Goal: Information Seeking & Learning: Check status

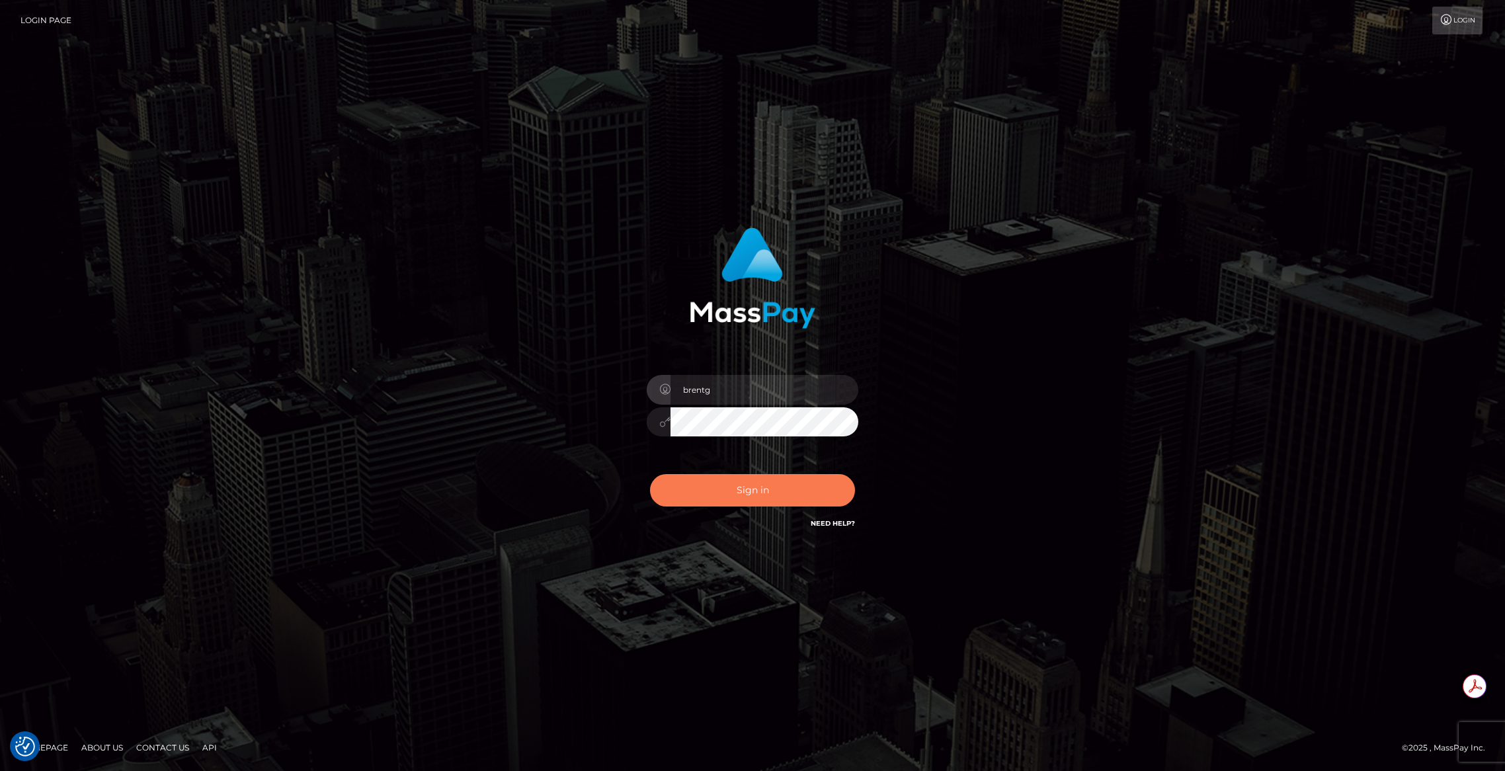
click at [706, 481] on button "Sign in" at bounding box center [752, 490] width 205 height 32
type input "brentg"
click at [707, 498] on button "Sign in" at bounding box center [752, 490] width 205 height 32
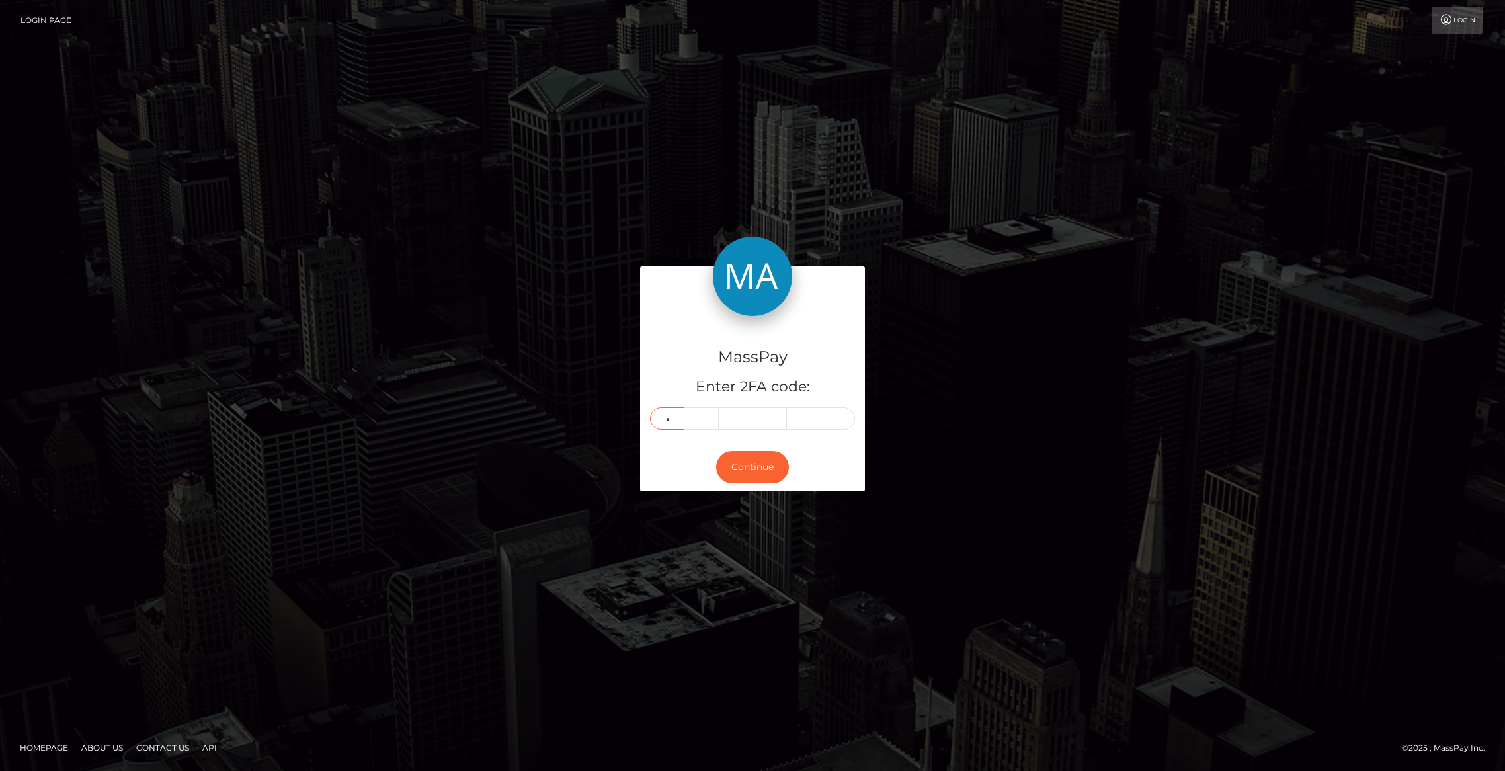
type input "8"
type input "6"
type input "1"
type input "0"
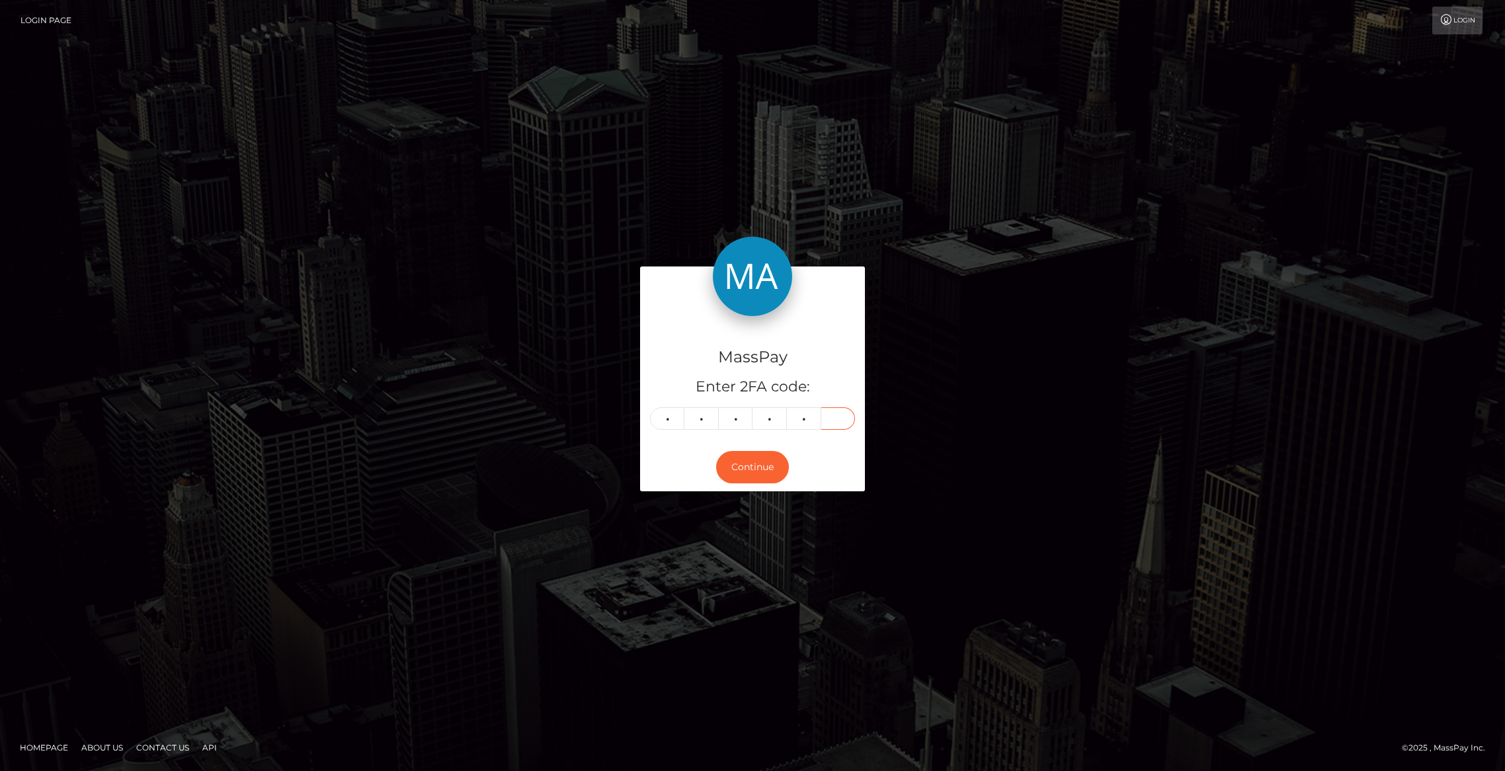
type input "1"
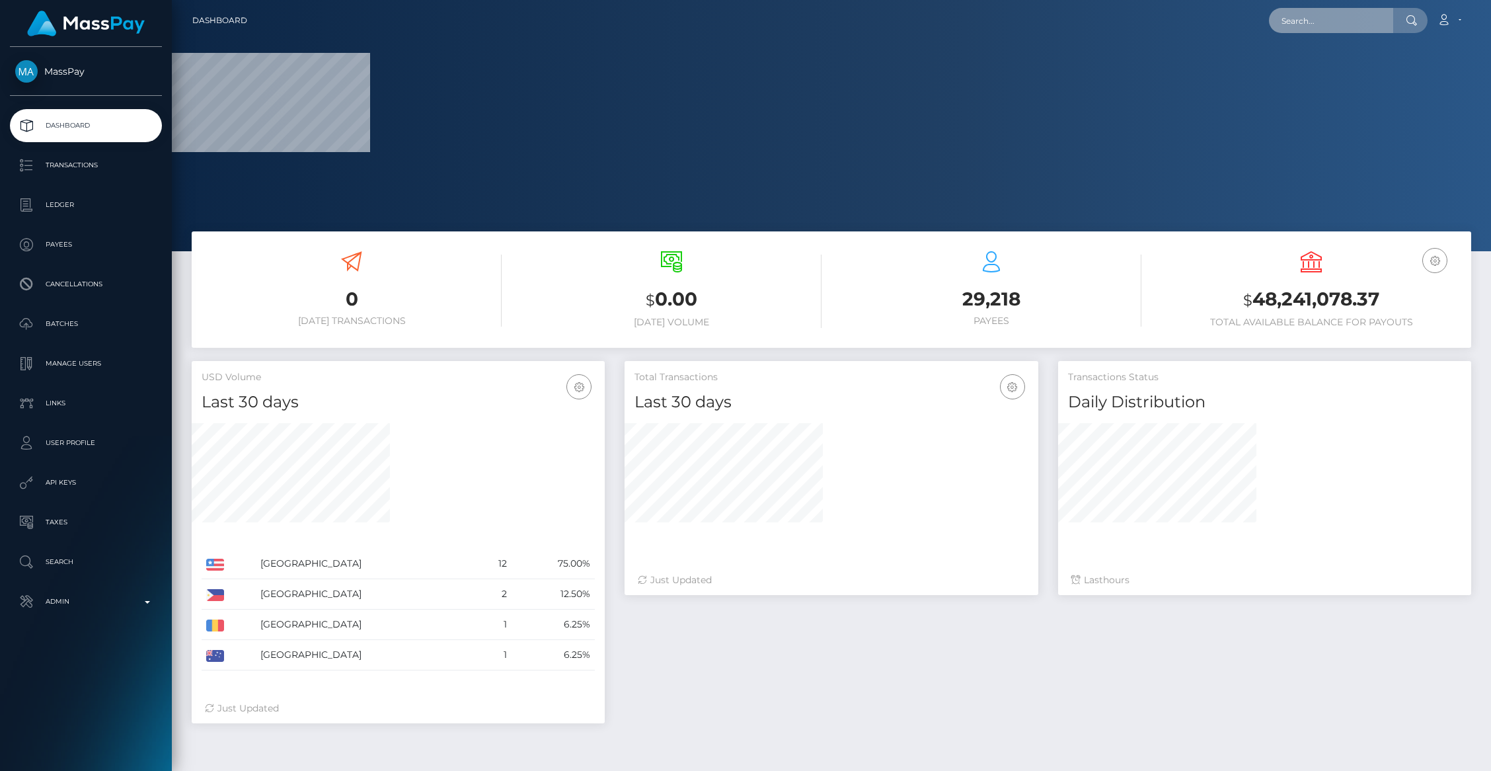
click at [1341, 30] on input "text" at bounding box center [1331, 20] width 124 height 25
paste input "RQaXO4rd0kEvaIk0aA52ea"
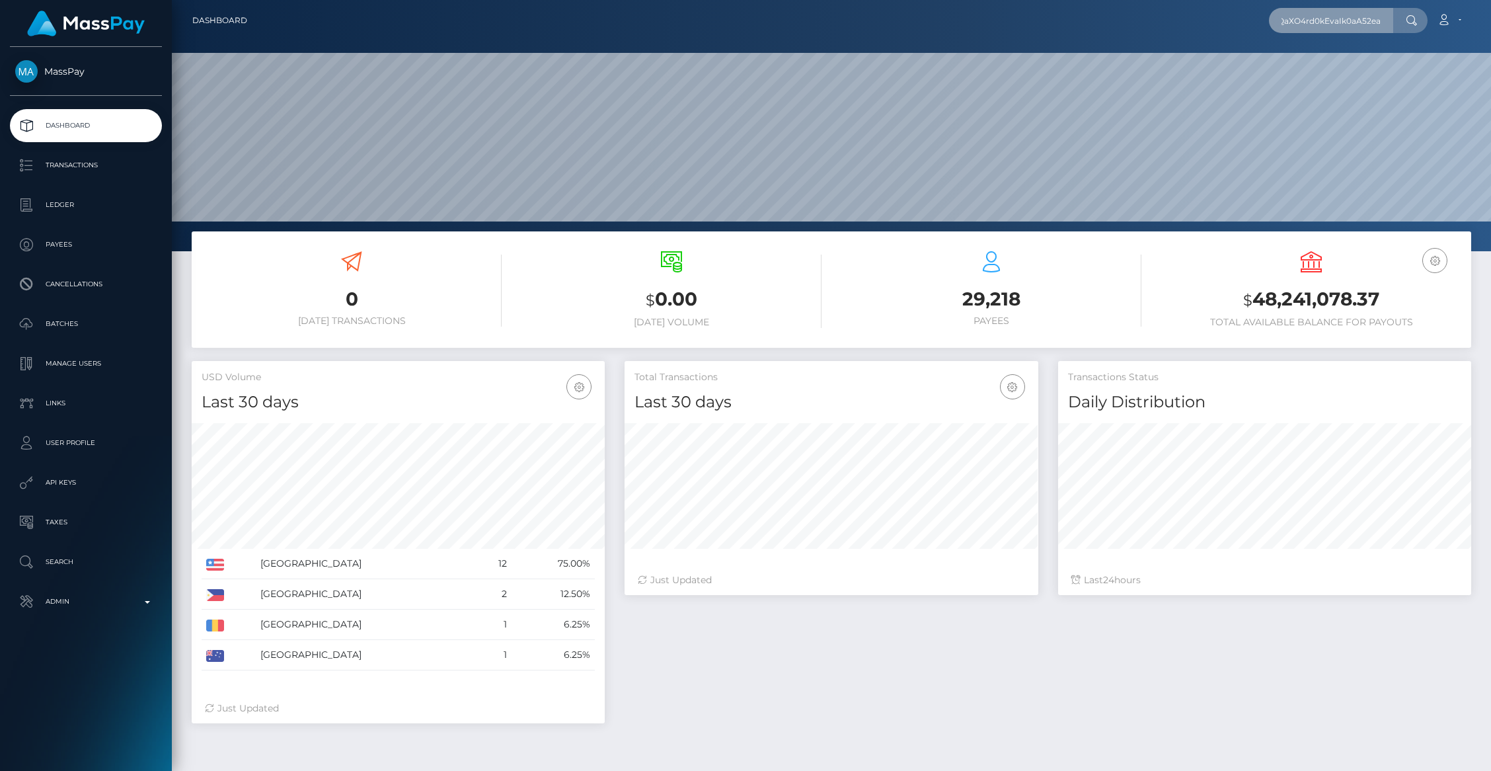
scroll to position [234, 413]
type input "RQaXO4rd0kEvaIk0aA52ea"
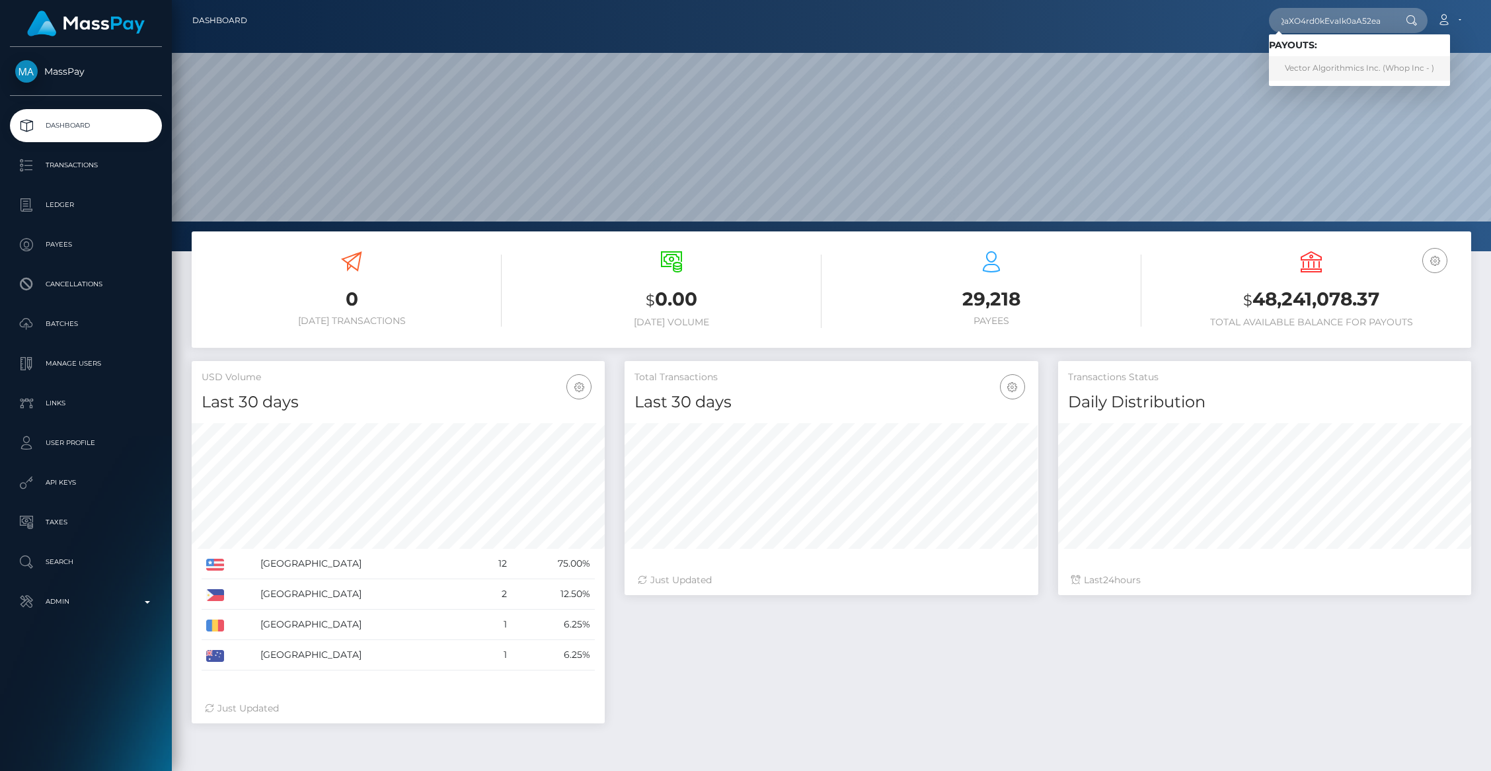
click at [1307, 67] on link "Vector Algorithmics Inc. (Whop Inc - )" at bounding box center [1359, 68] width 181 height 24
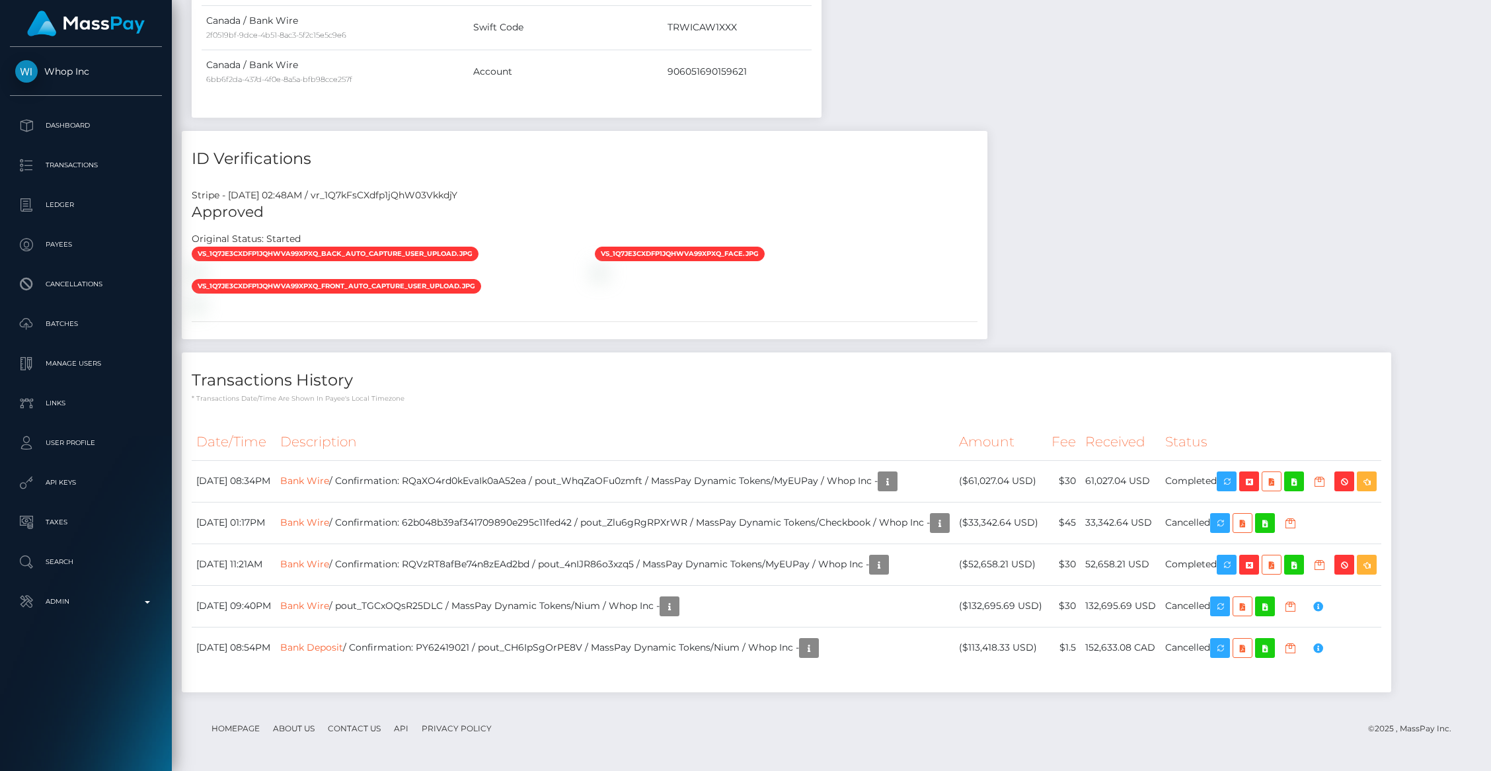
scroll to position [159, 413]
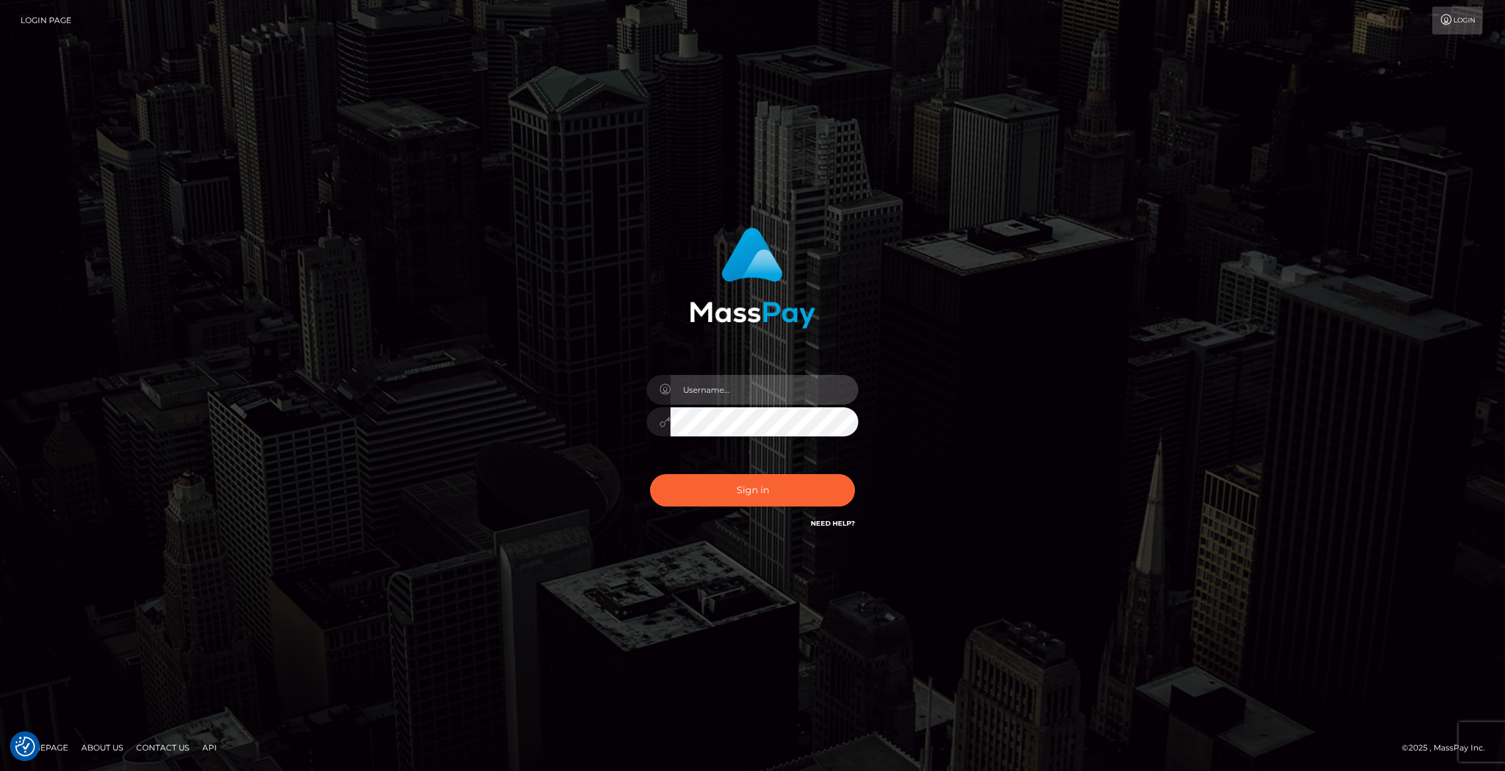
type input "brentg"
click at [717, 489] on button "Sign in" at bounding box center [752, 490] width 205 height 32
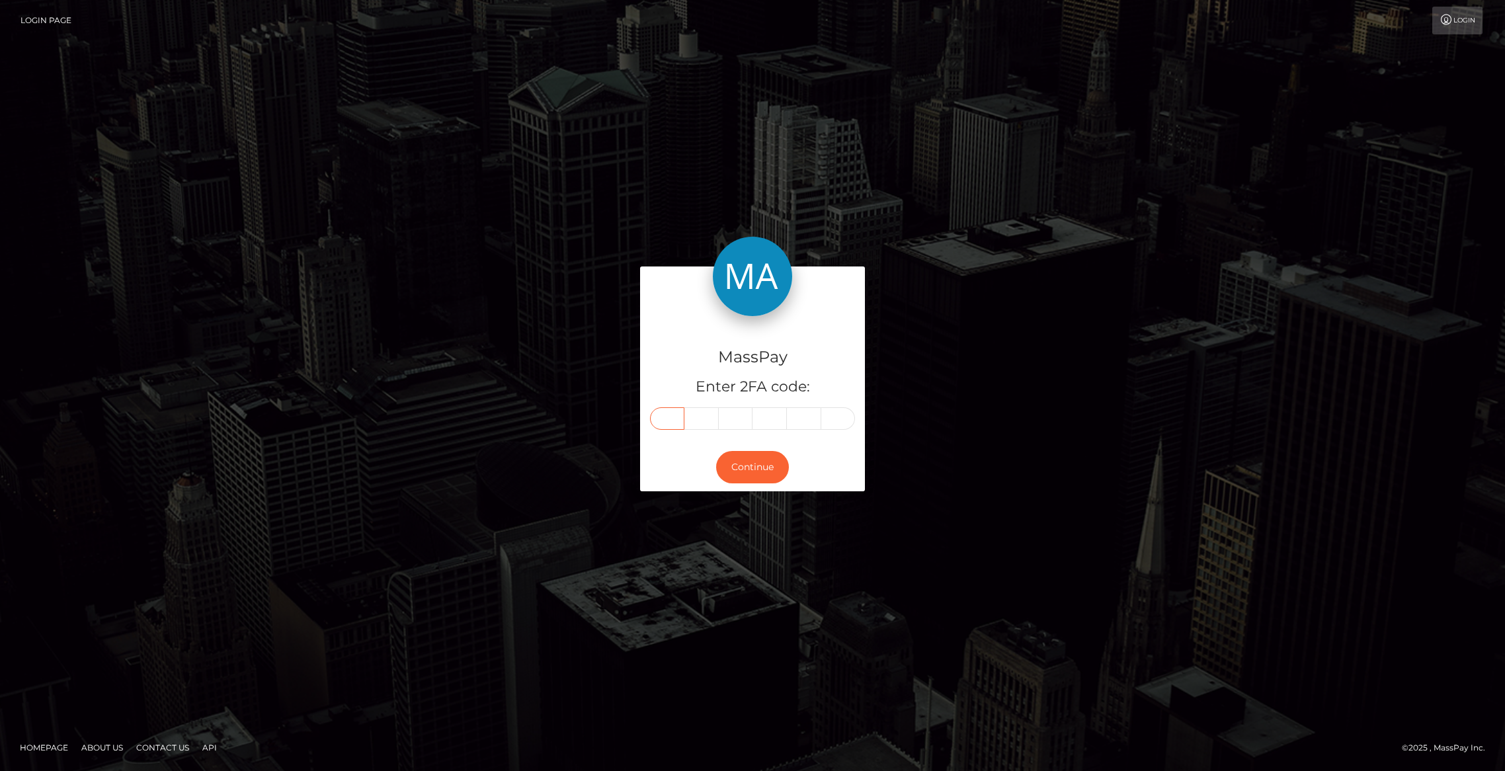
paste input "3"
type input "3"
type input "9"
type input "4"
type input "7"
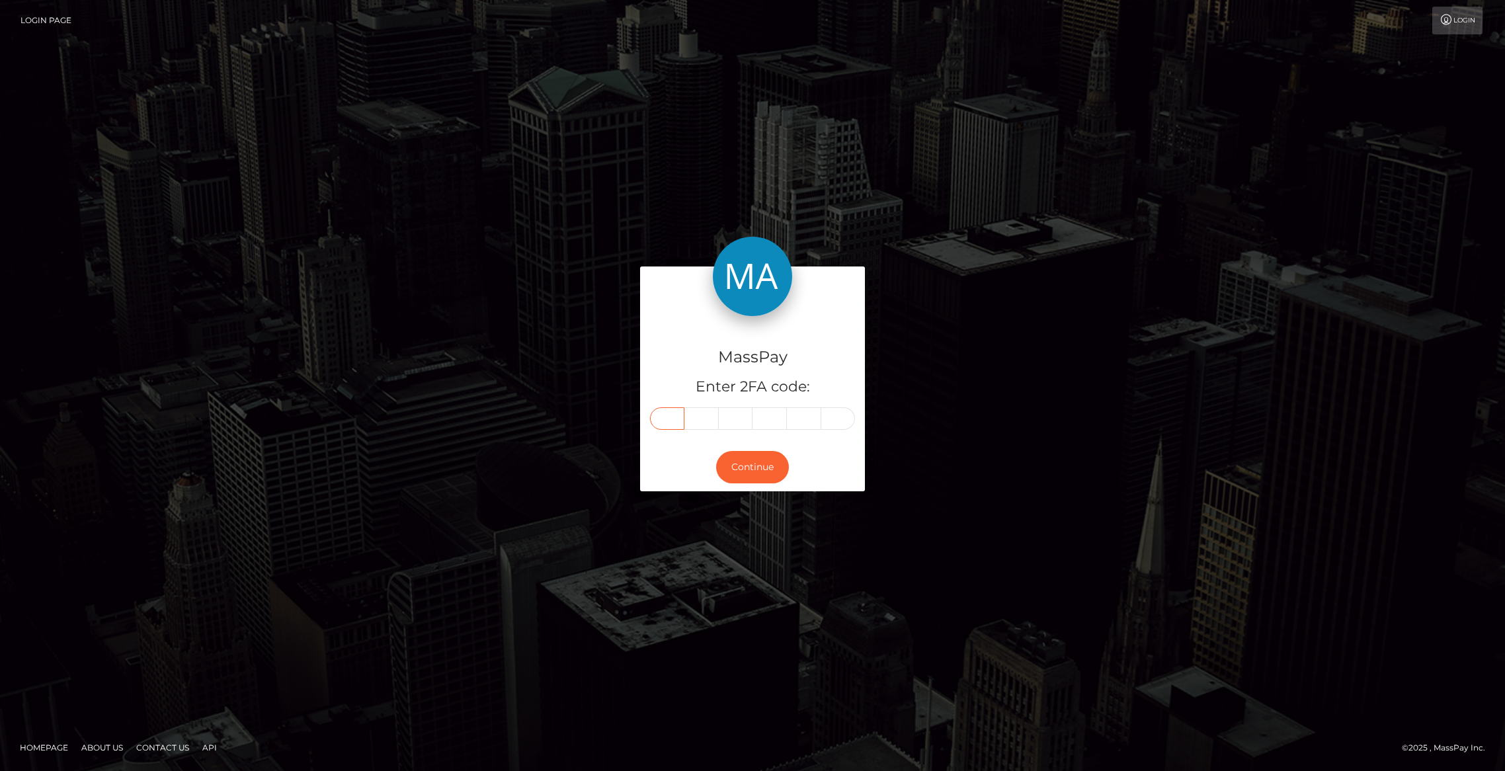
type input "2"
type input "3"
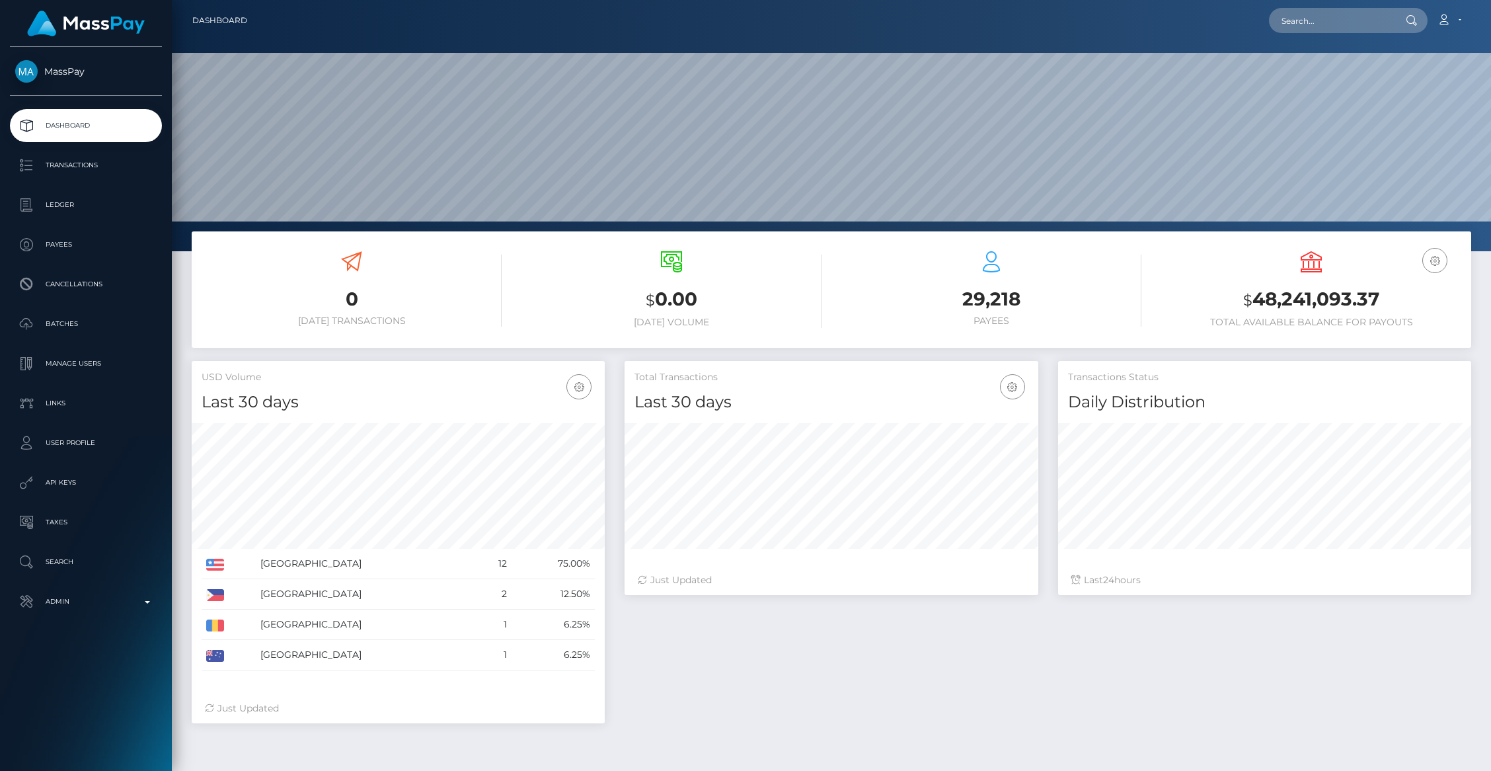
scroll to position [234, 413]
click at [136, 607] on p "Admin" at bounding box center [85, 602] width 141 height 20
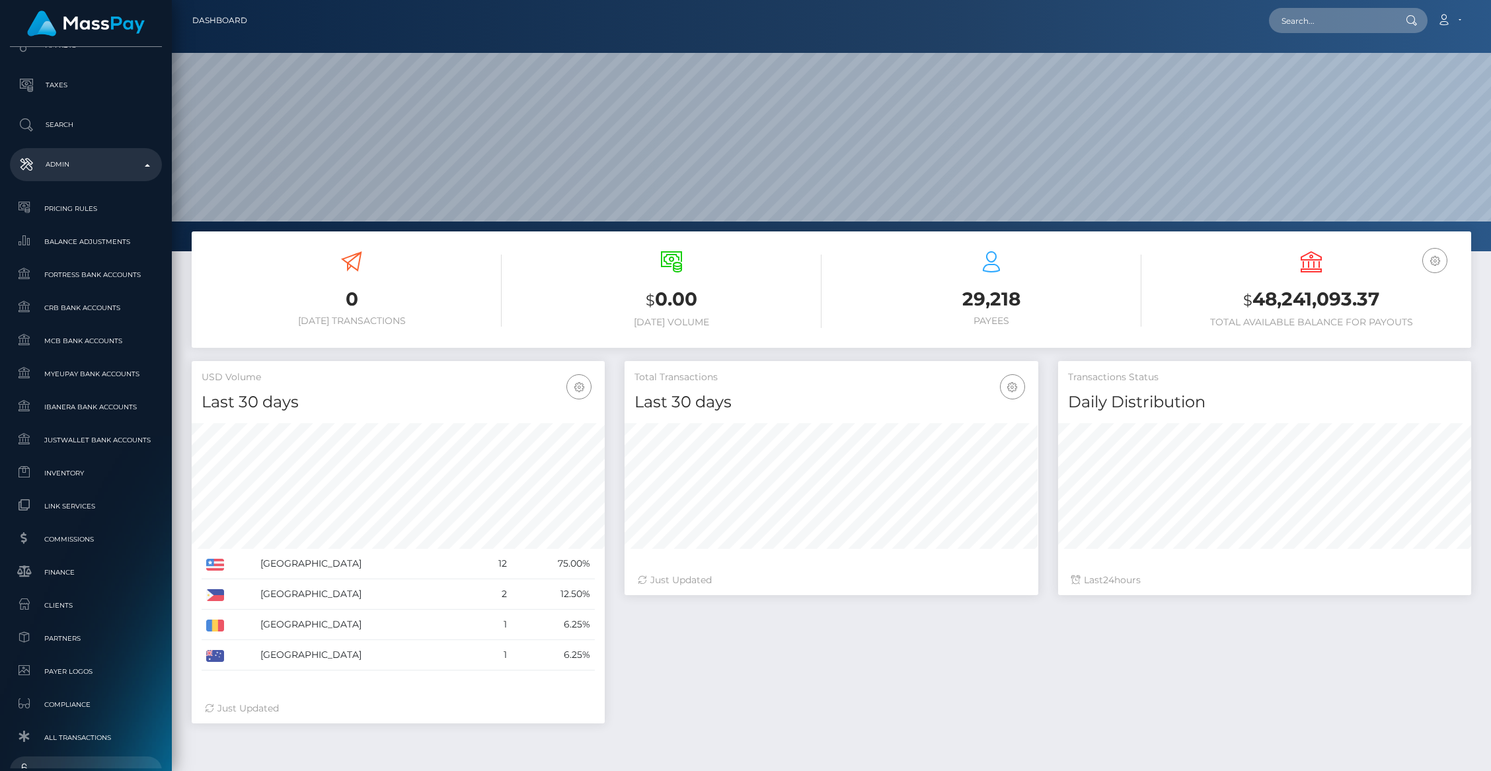
scroll to position [586, 0]
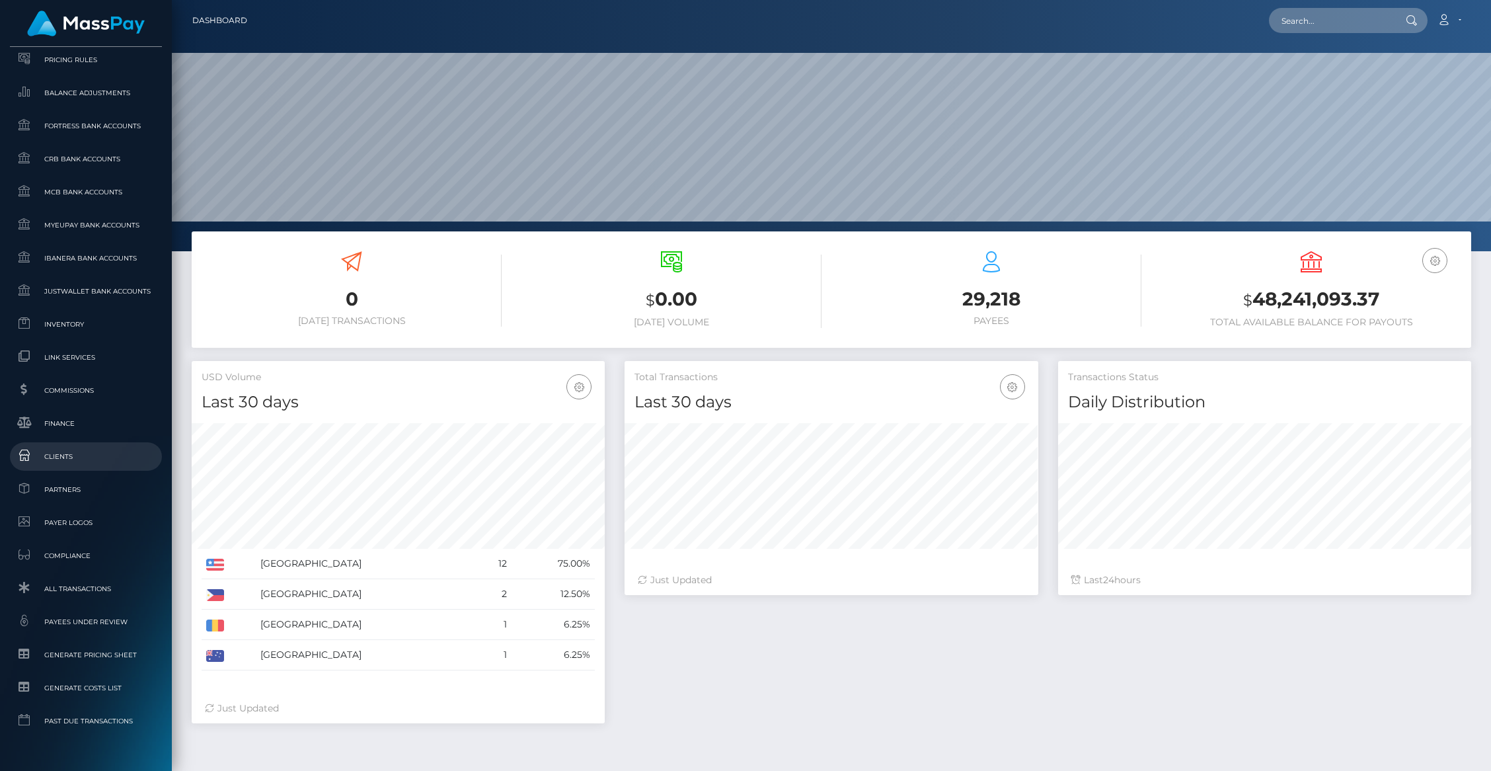
click at [59, 451] on span "Clients" at bounding box center [85, 456] width 141 height 15
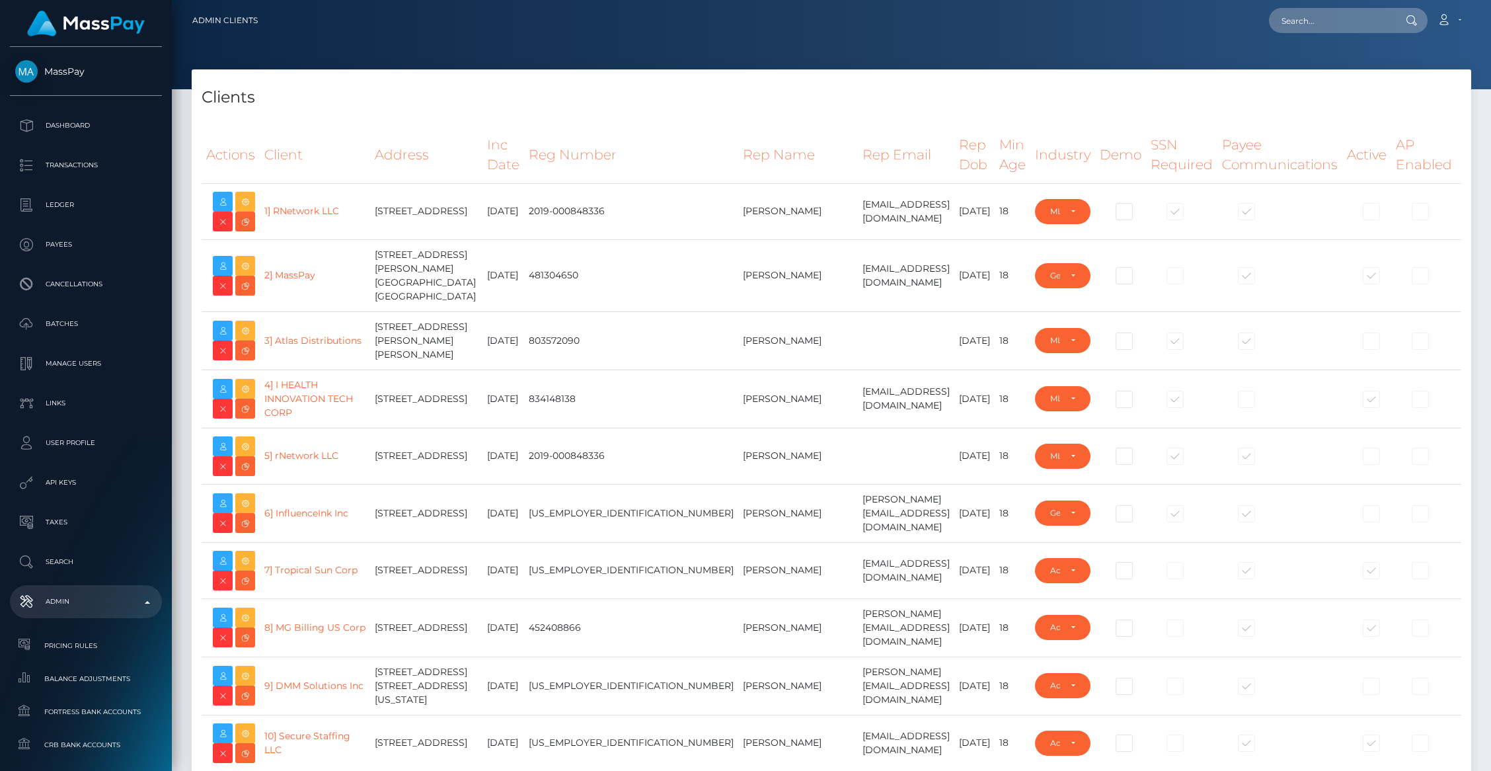
select select "223"
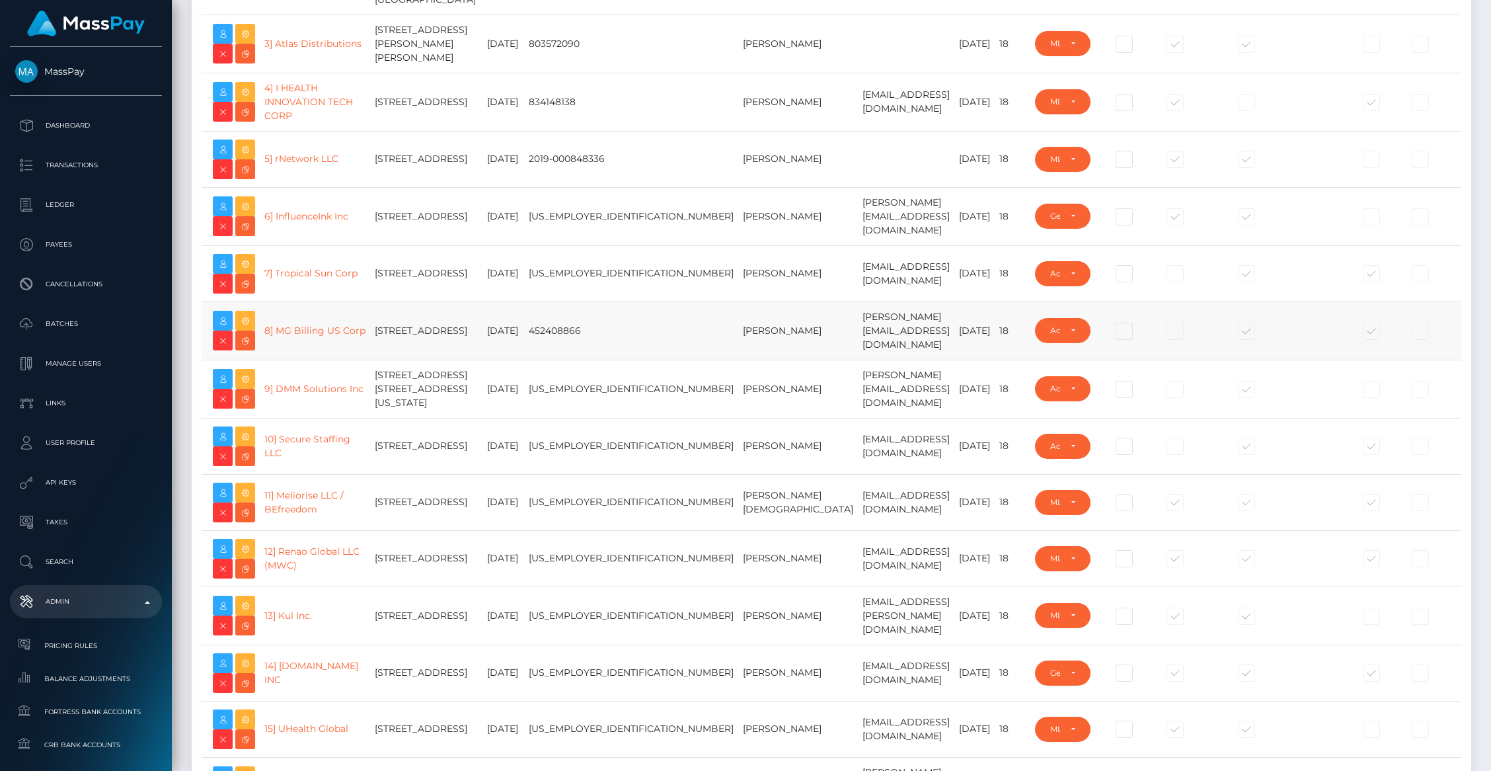
scroll to position [297, 0]
click at [278, 458] on link "10] Secure Staffing LLC" at bounding box center [307, 445] width 86 height 26
click at [279, 458] on link "10] Secure Staffing LLC" at bounding box center [307, 445] width 86 height 26
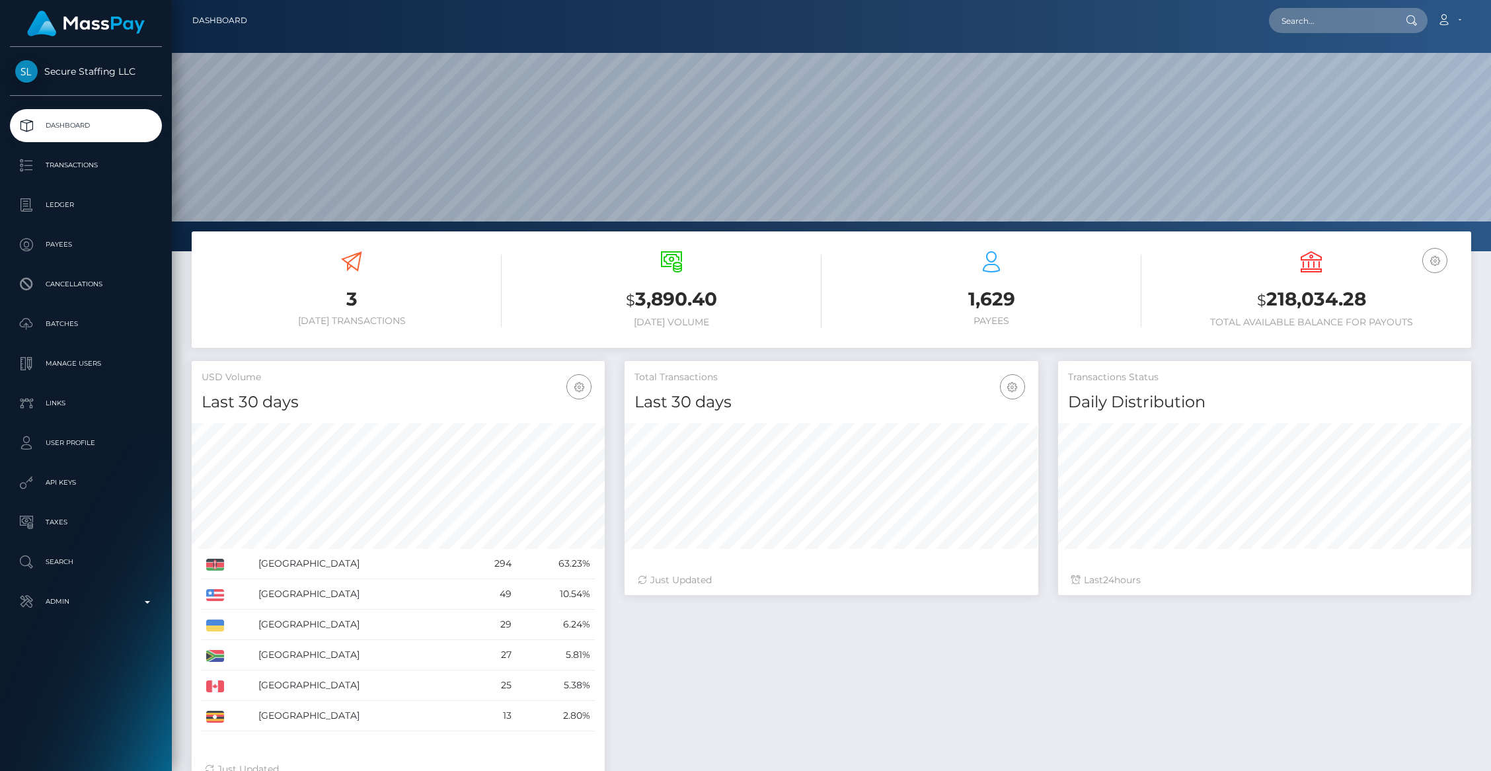
scroll to position [234, 413]
click at [50, 256] on link "Payees" at bounding box center [86, 244] width 152 height 33
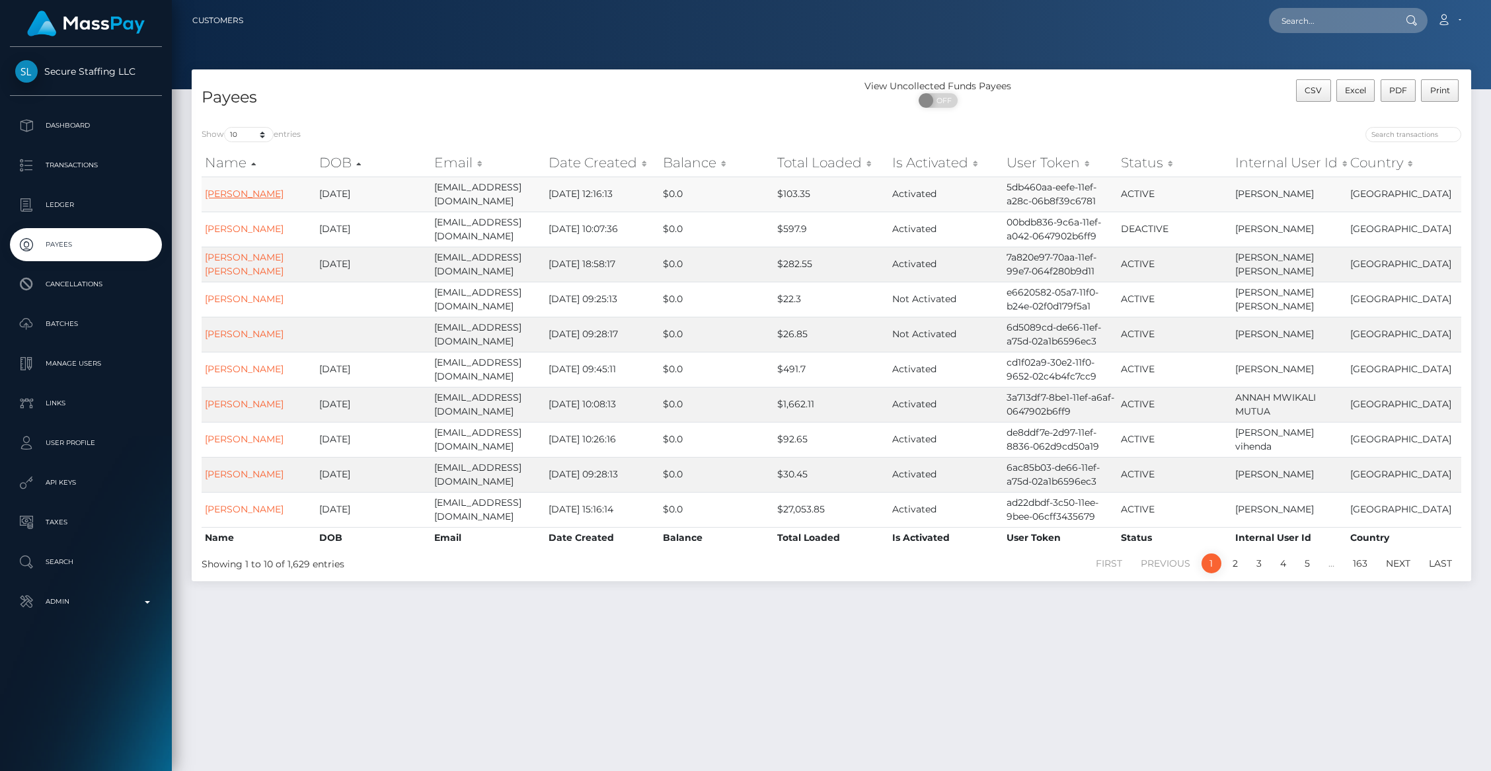
click at [214, 195] on link "Millicent Olima" at bounding box center [244, 194] width 79 height 12
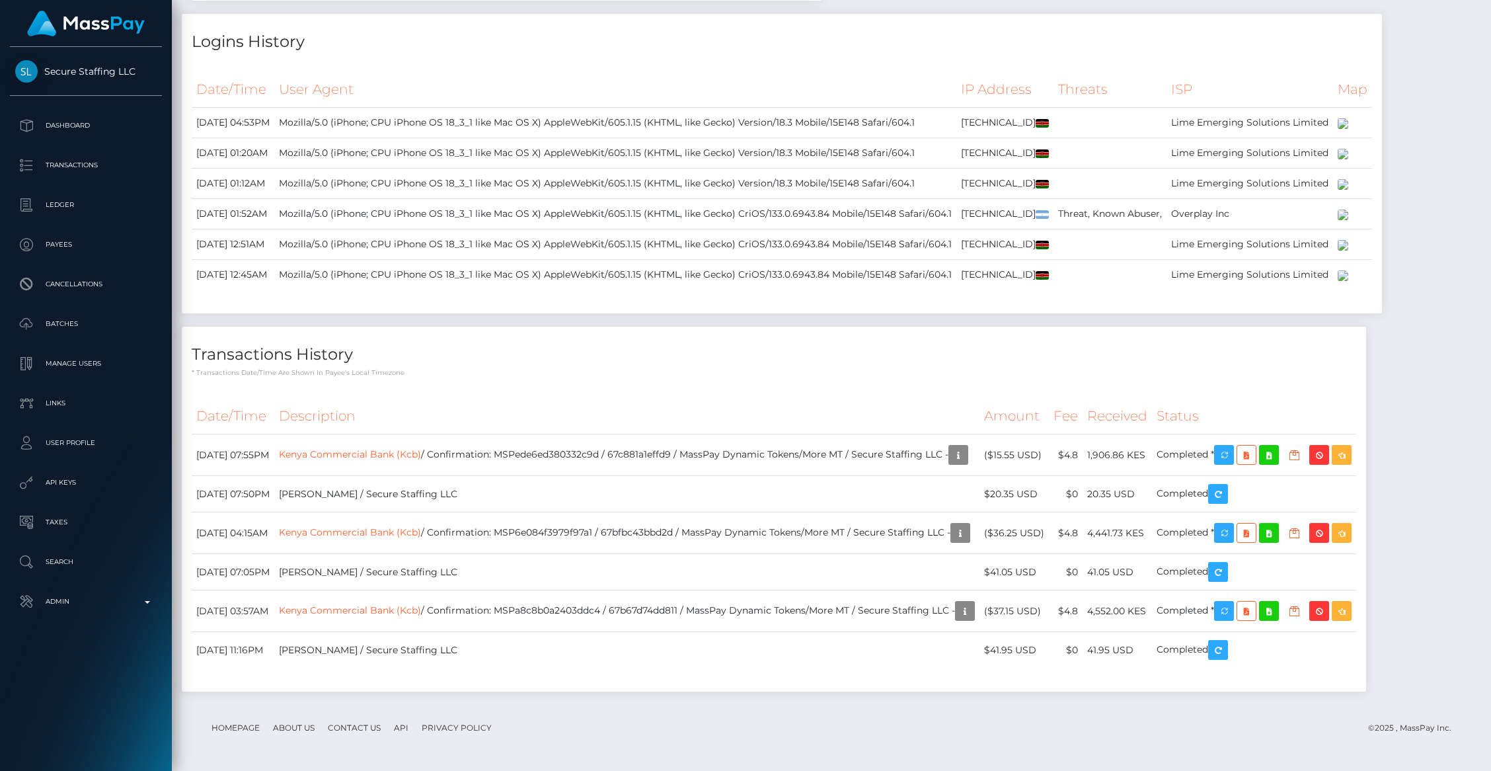
scroll to position [1114, 0]
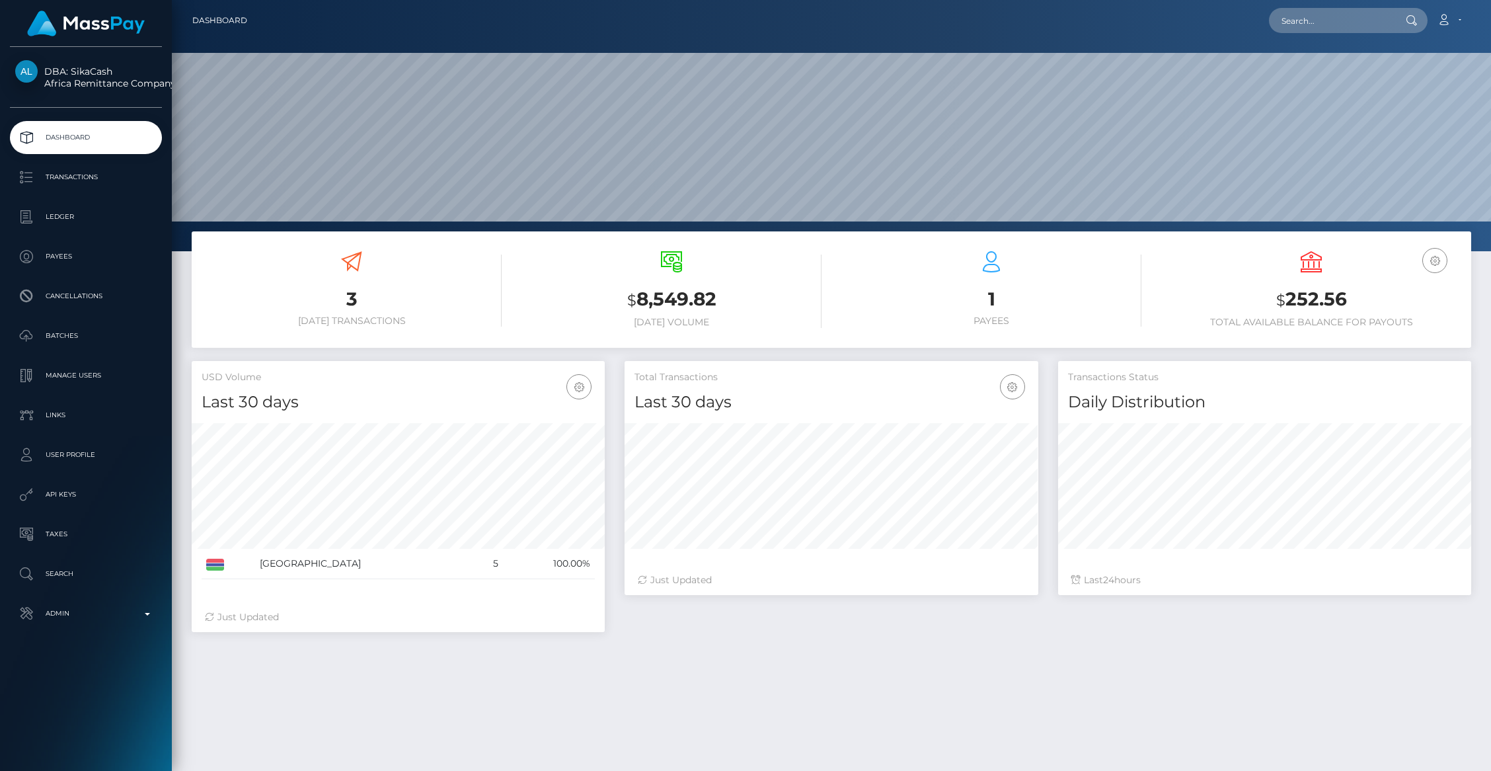
click at [68, 175] on p "Transactions" at bounding box center [85, 177] width 141 height 20
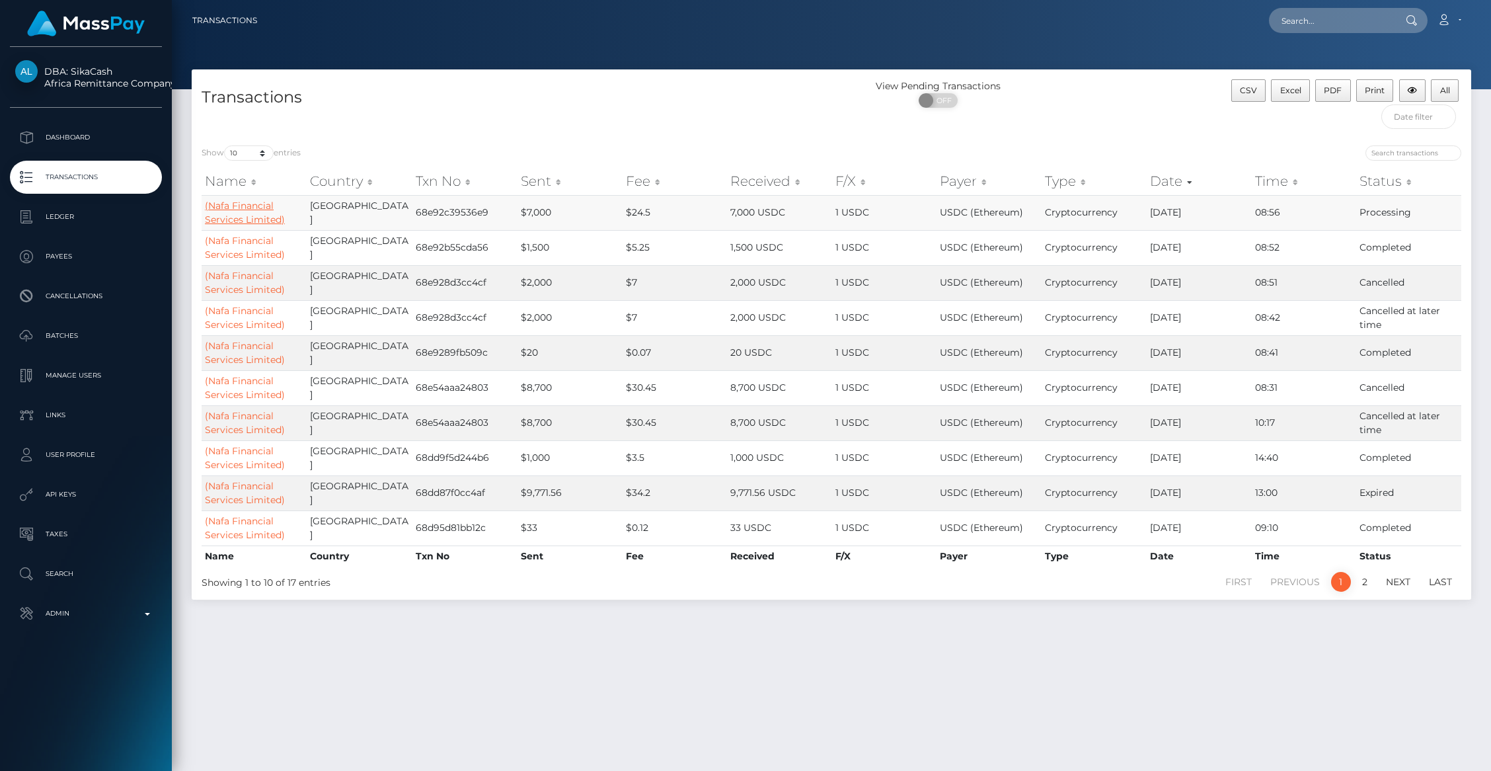
click at [249, 217] on link "(Nafa Financial Services Limited)" at bounding box center [245, 213] width 80 height 26
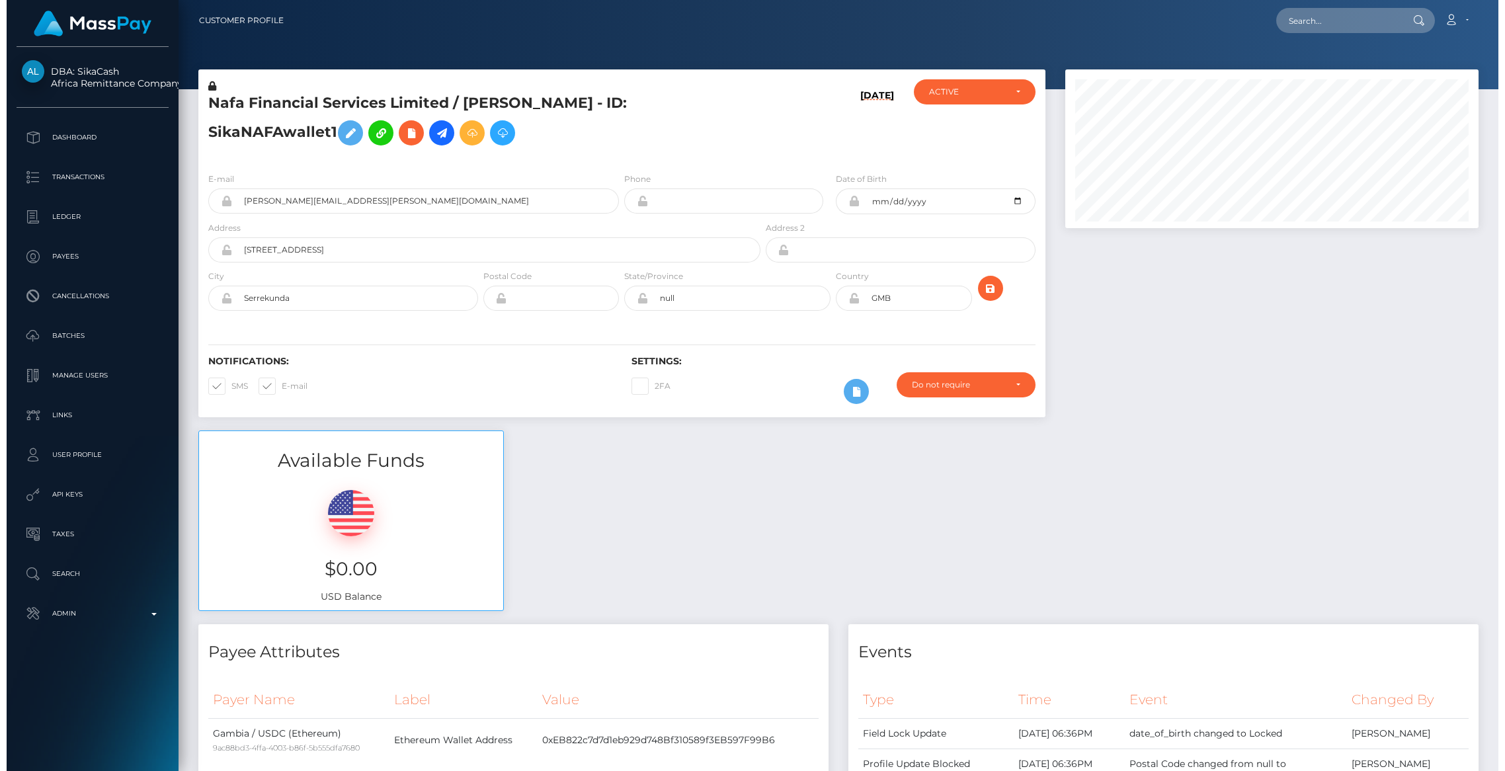
scroll to position [879, 0]
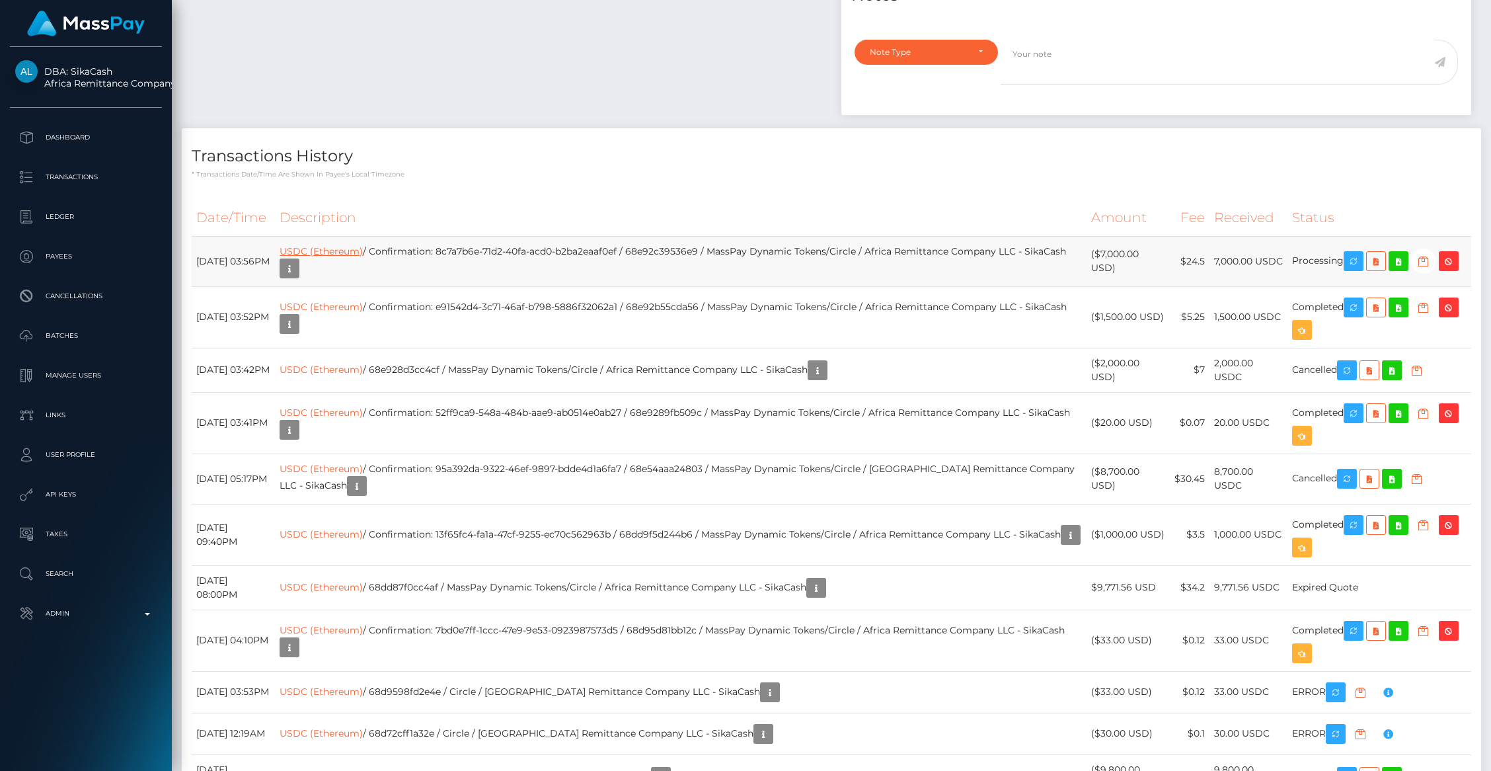
click at [360, 256] on link "USDC (Ethereum)" at bounding box center [321, 251] width 83 height 12
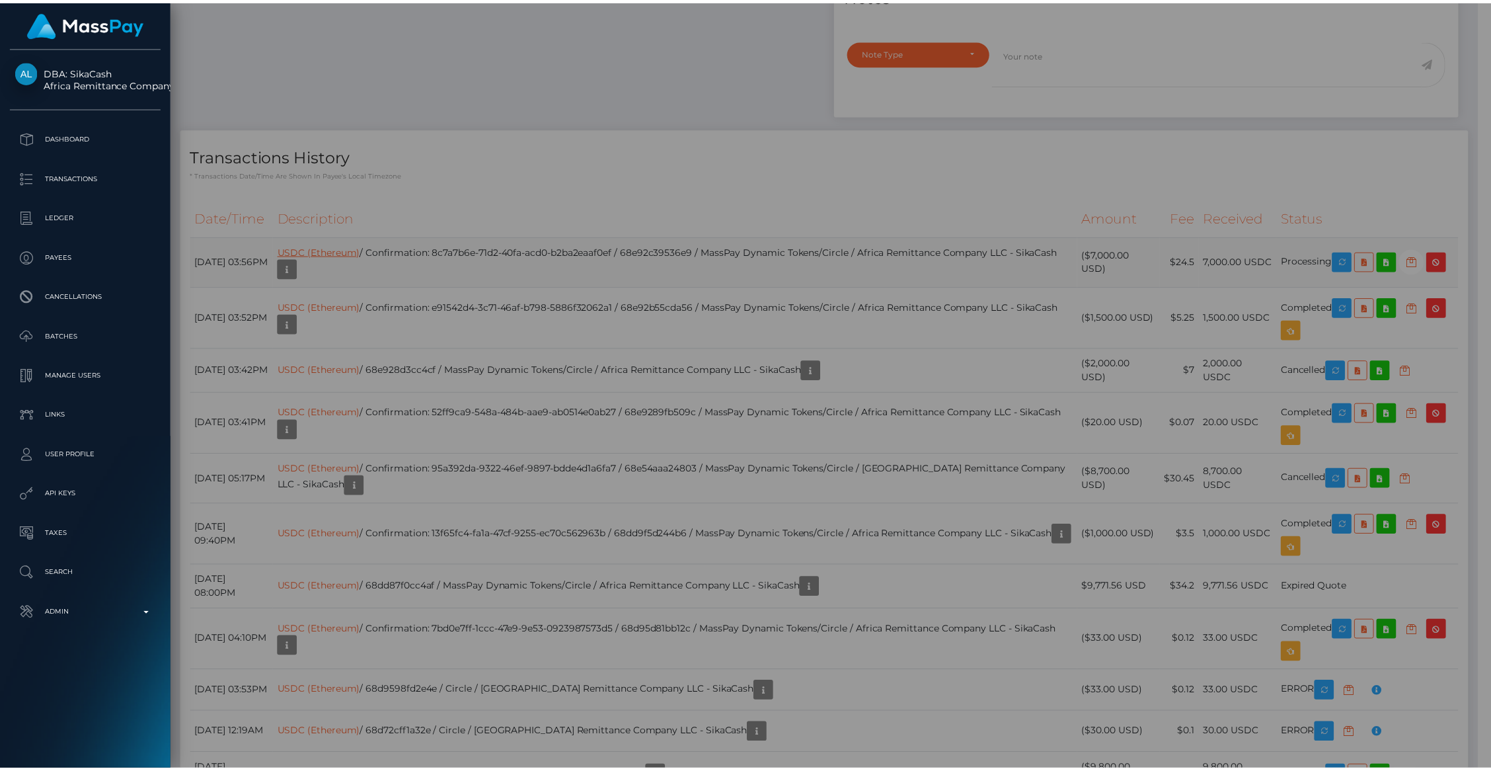
scroll to position [660901, 660646]
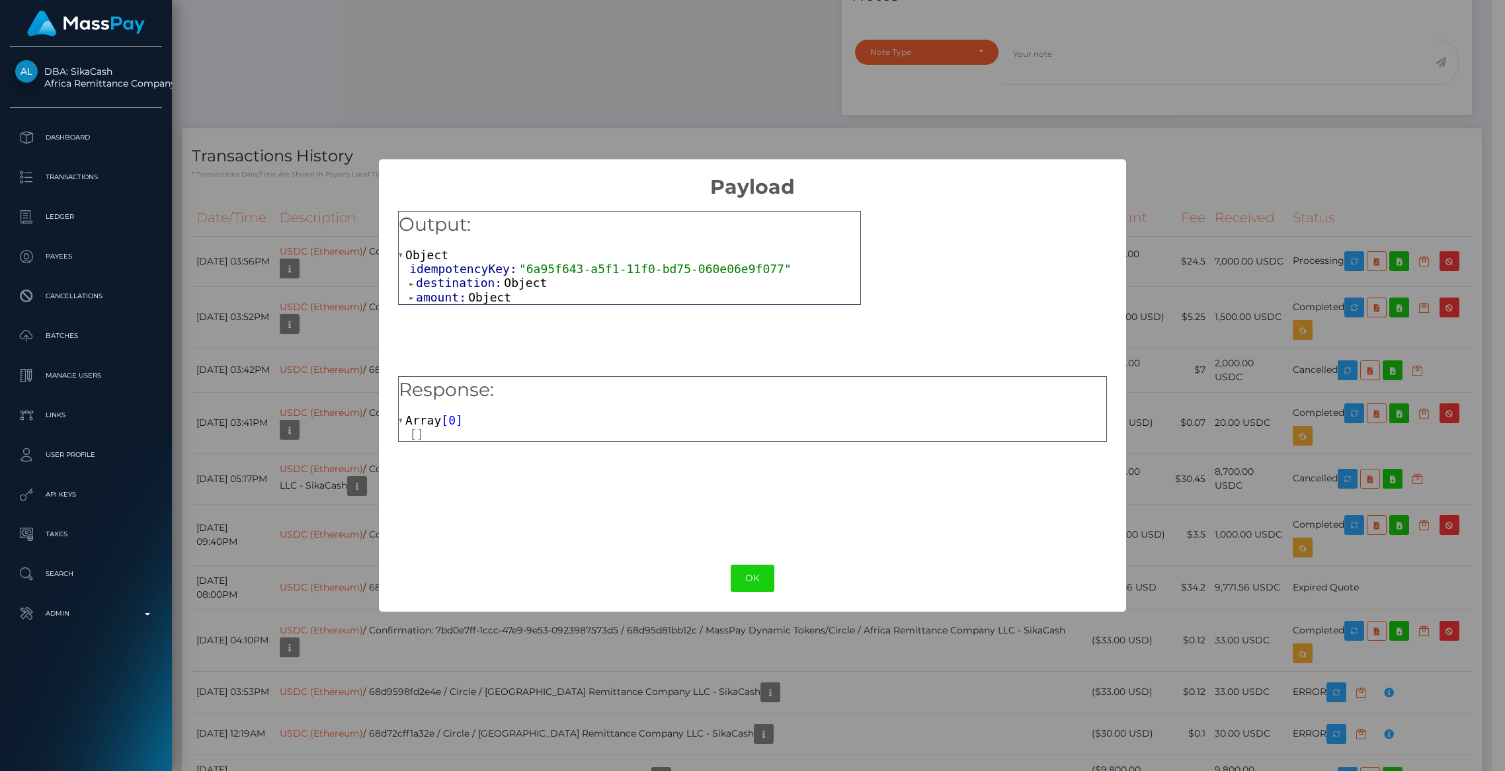
click at [414, 428] on div at bounding box center [757, 434] width 697 height 14
click at [744, 572] on button "OK" at bounding box center [752, 578] width 44 height 27
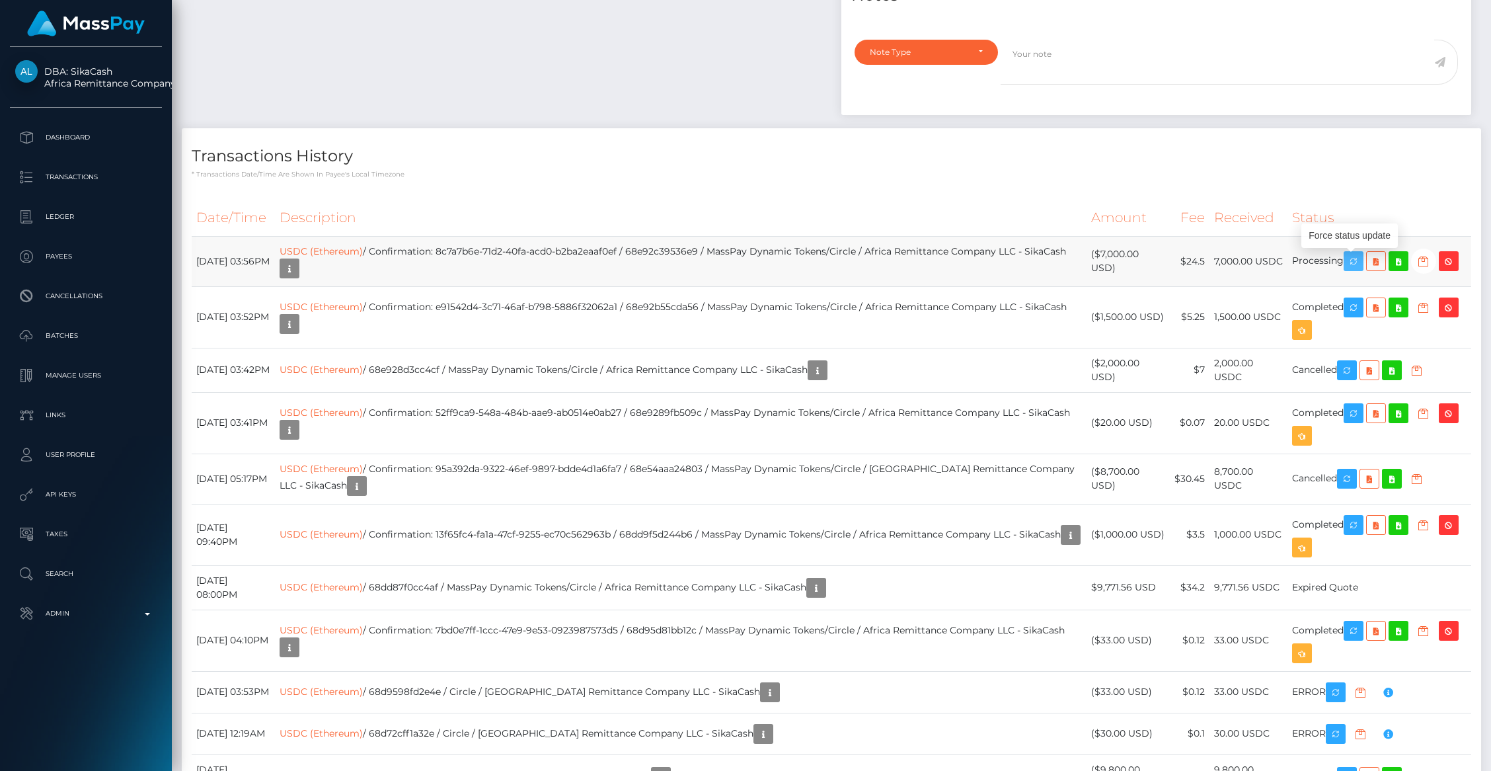
click at [1346, 260] on icon "button" at bounding box center [1354, 261] width 16 height 17
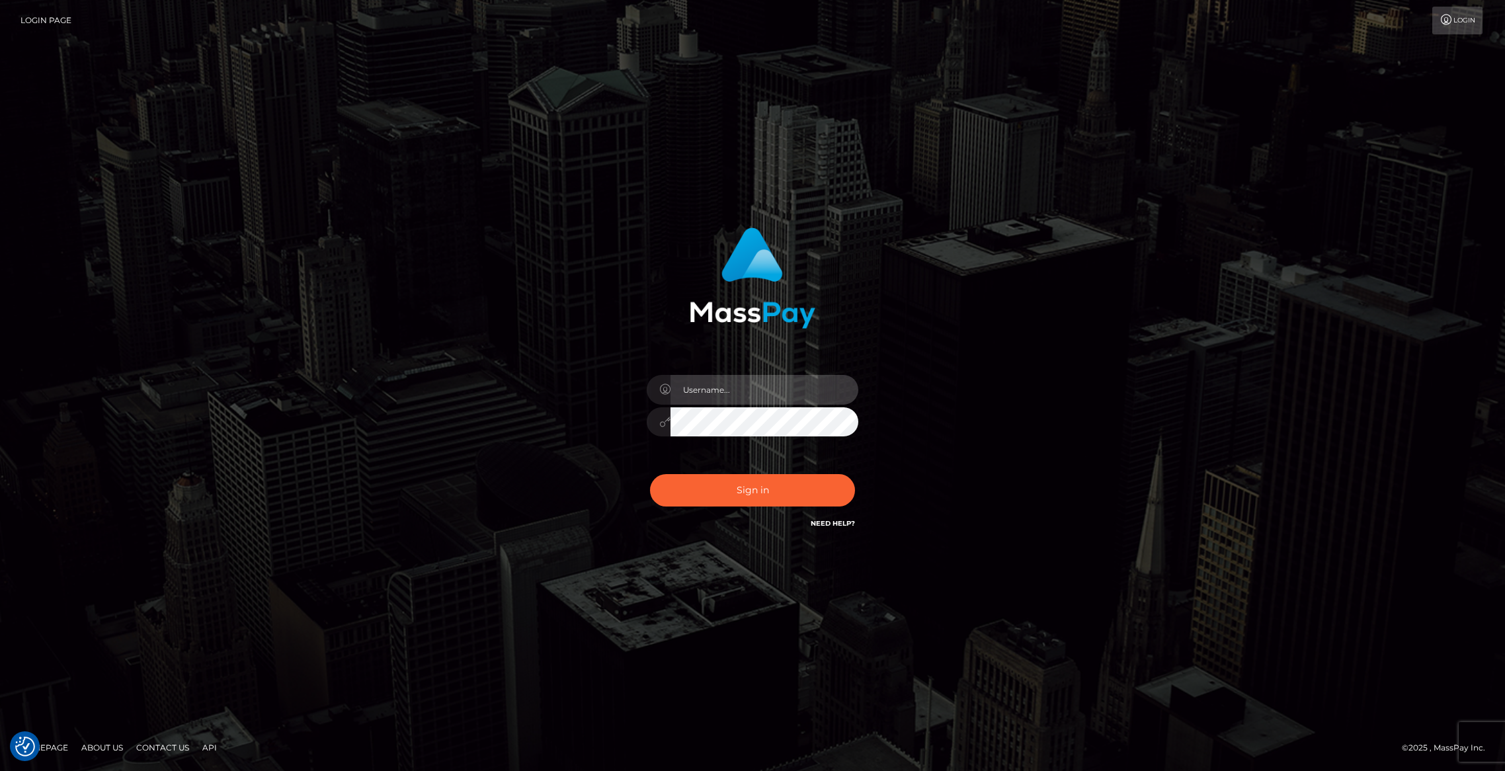
type input "brentg"
